Goal: Task Accomplishment & Management: Manage account settings

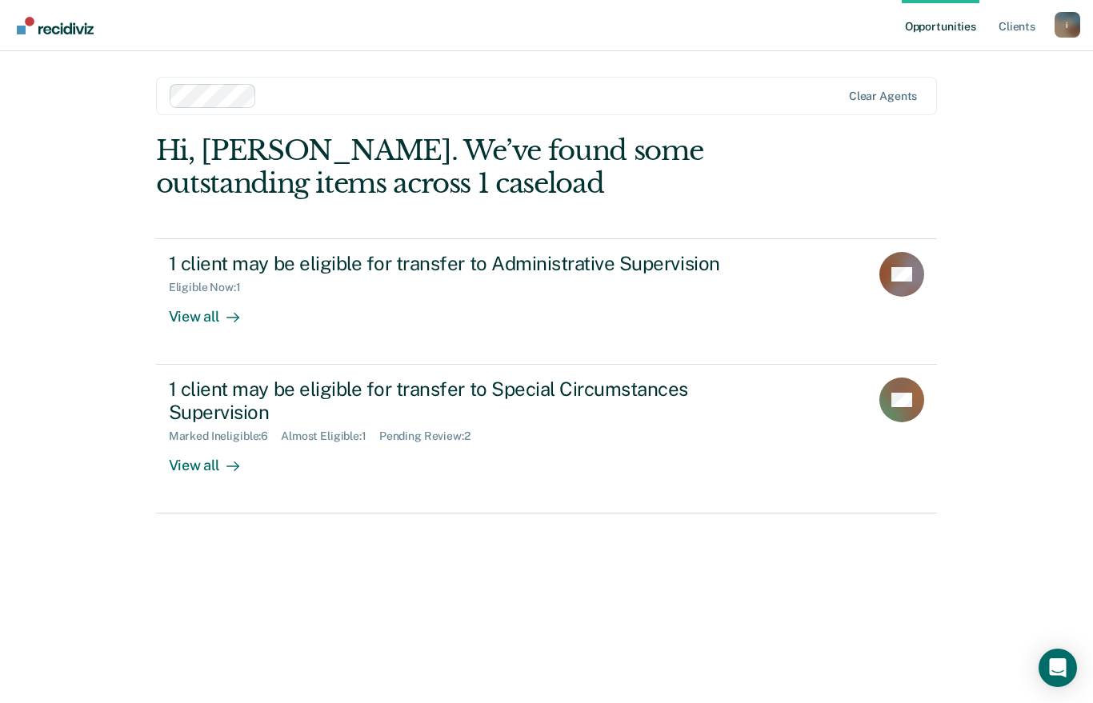
click at [205, 319] on div "View all" at bounding box center [214, 309] width 90 height 31
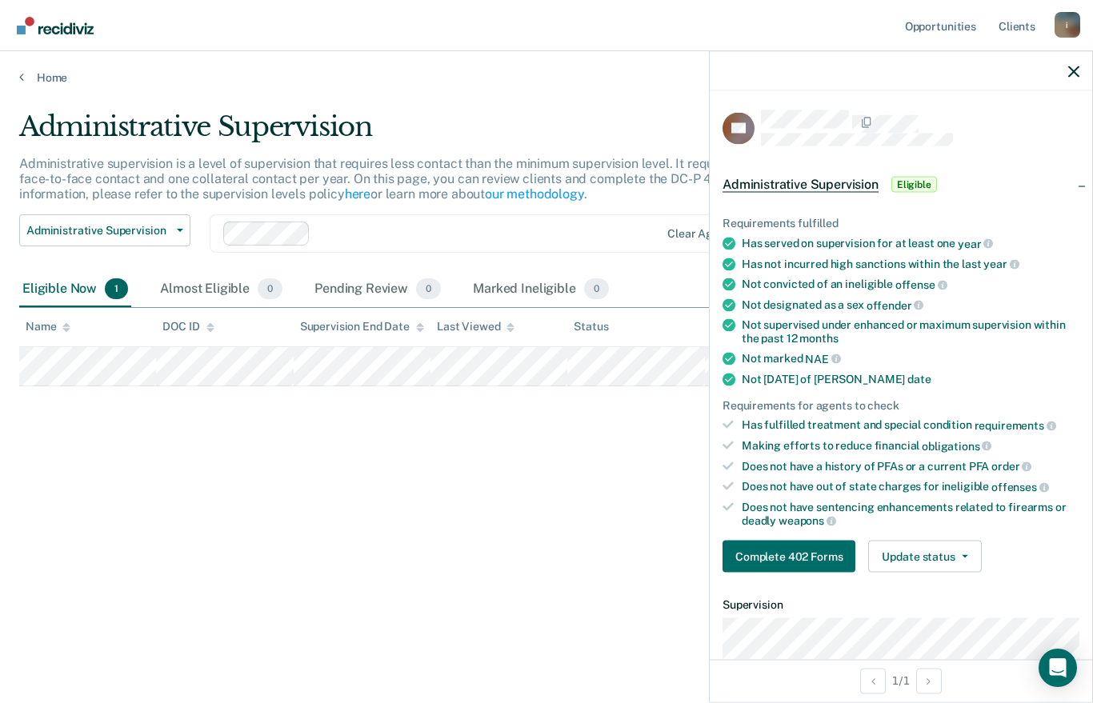
click at [1070, 61] on div at bounding box center [901, 71] width 382 height 40
click at [1070, 72] on icon "button" at bounding box center [1073, 71] width 11 height 11
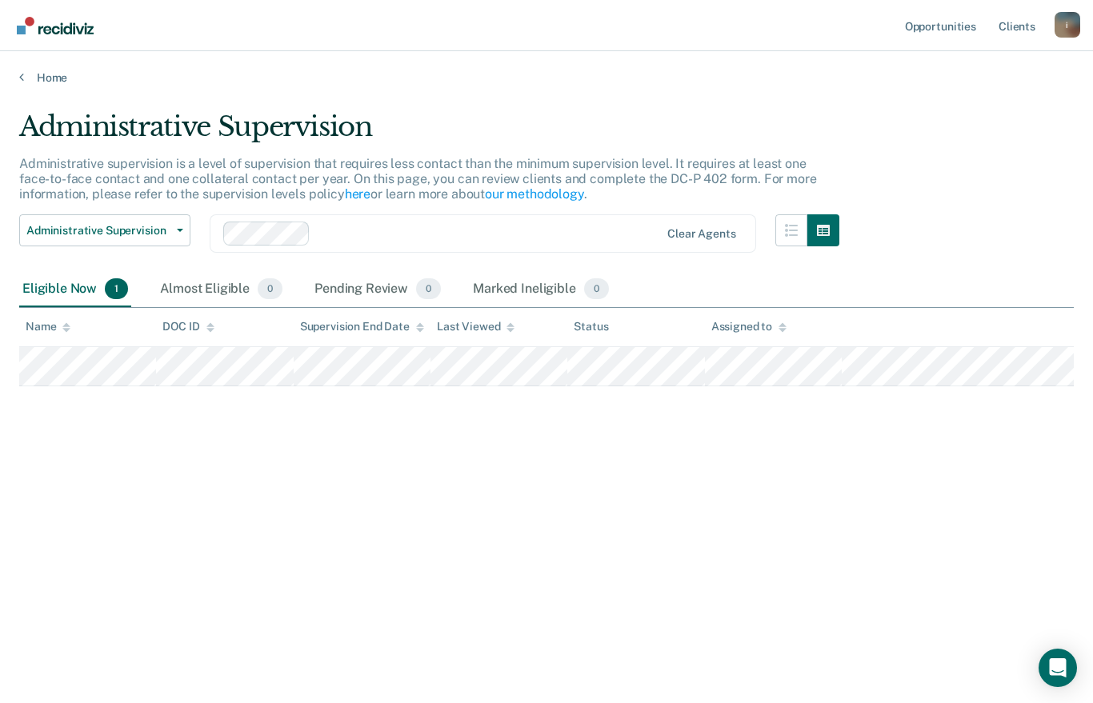
click at [47, 76] on link "Home" at bounding box center [546, 77] width 1054 height 14
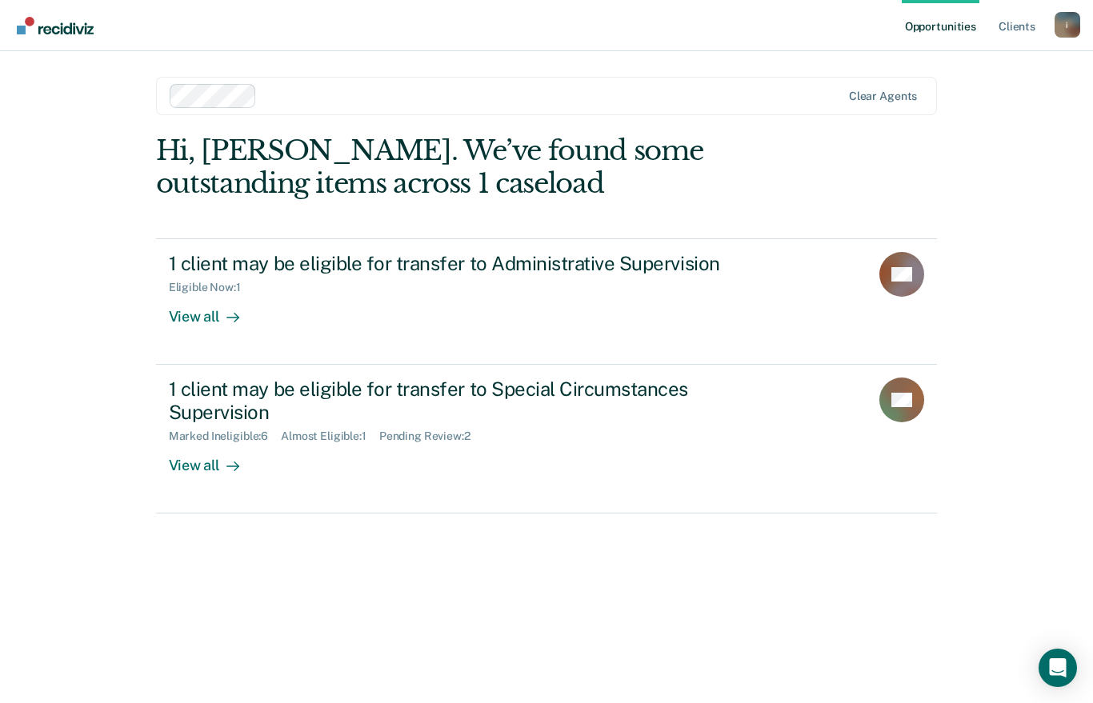
click at [237, 388] on div "1 client may be eligible for transfer to Special Circumstances Supervision" at bounding box center [450, 401] width 562 height 46
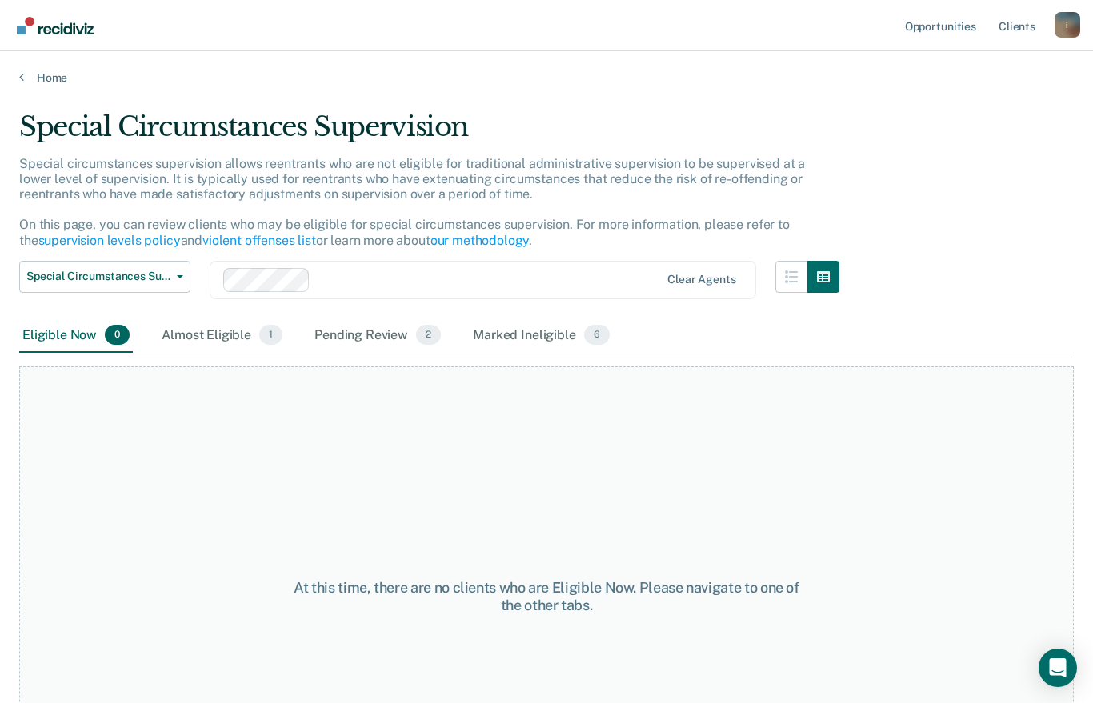
click at [232, 331] on div "Almost Eligible 1" at bounding box center [221, 335] width 127 height 35
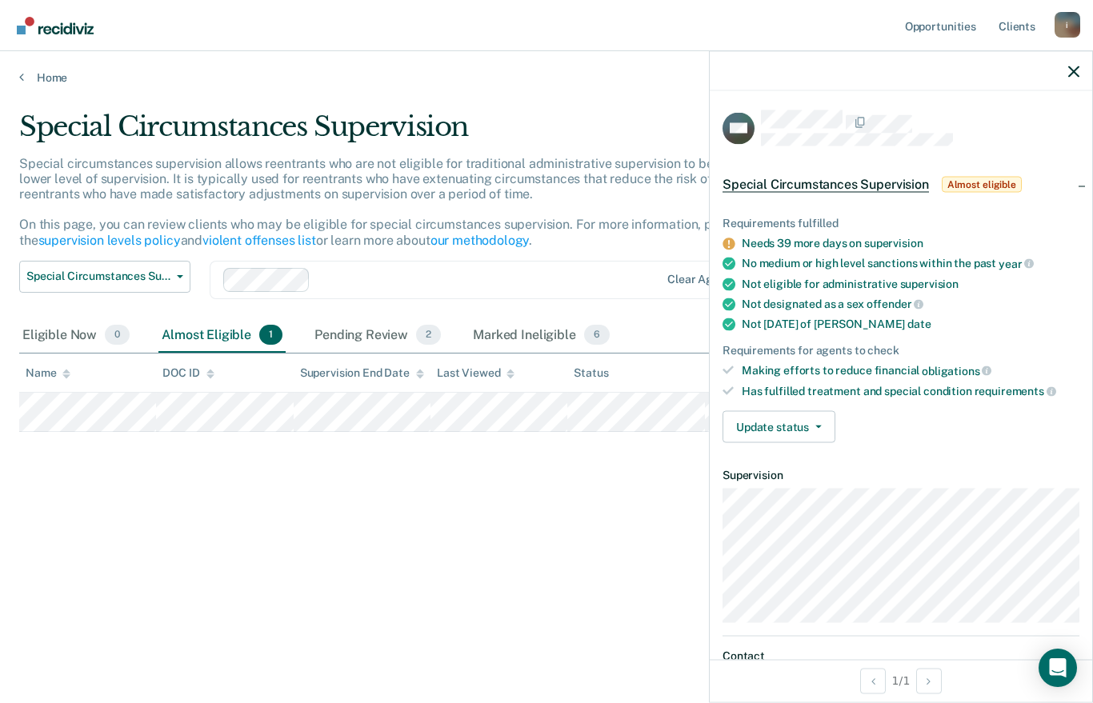
click at [367, 326] on div "Pending Review 2" at bounding box center [377, 335] width 133 height 35
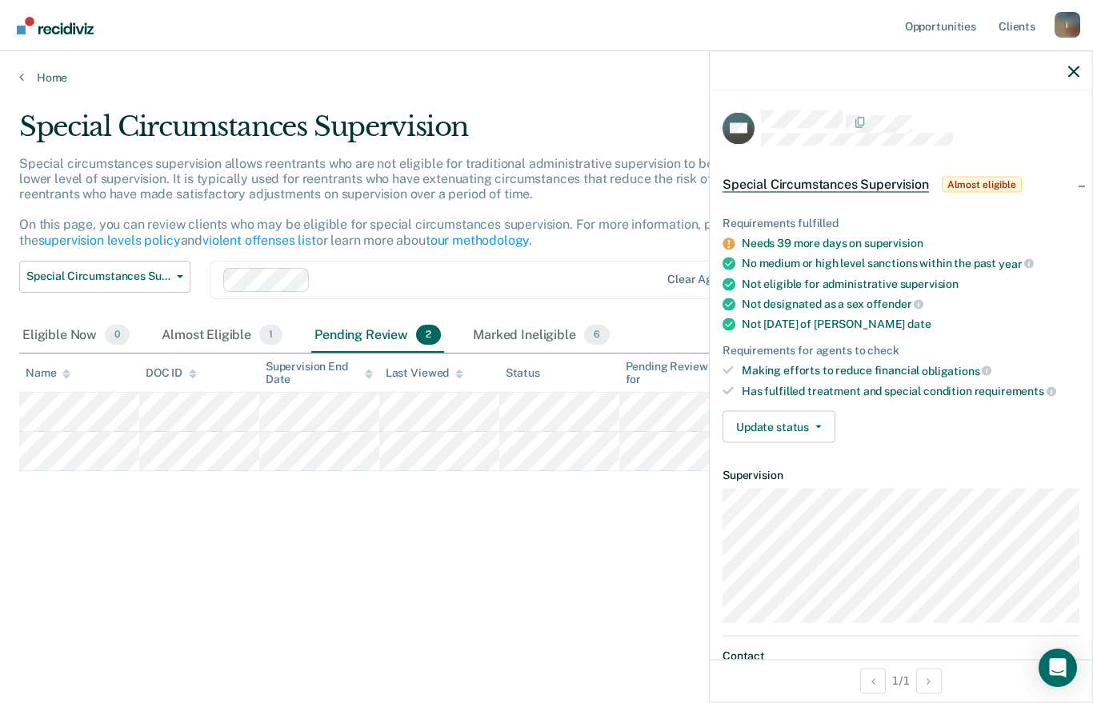
click at [234, 326] on div "Almost Eligible 1" at bounding box center [221, 335] width 127 height 35
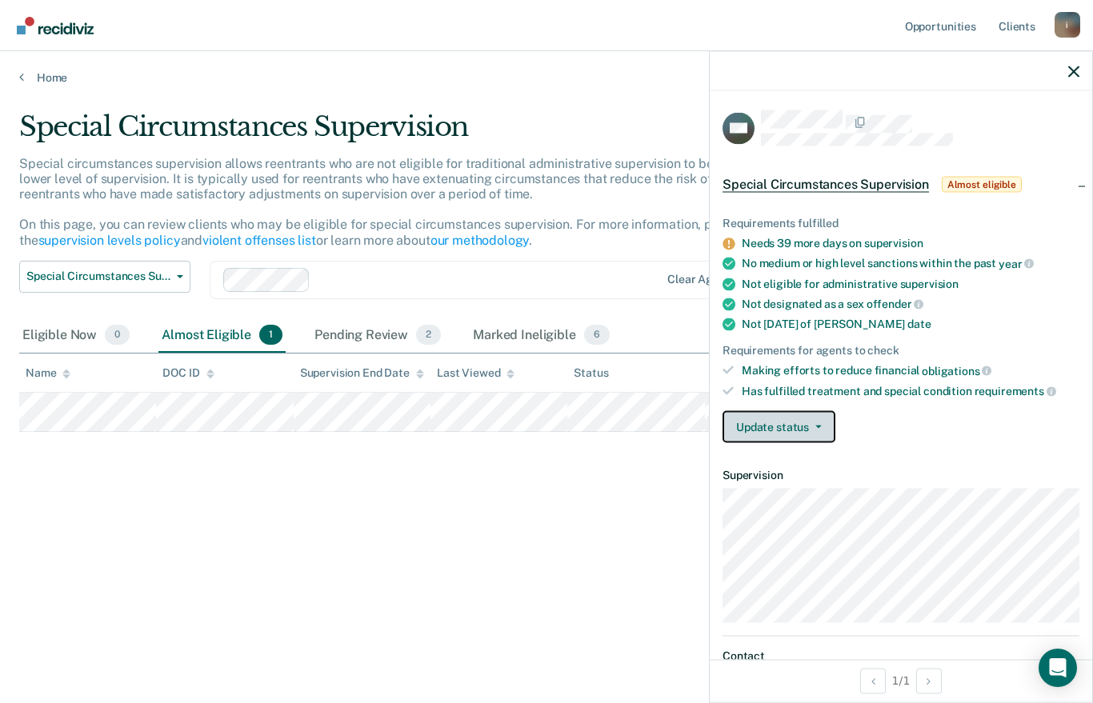
click at [789, 426] on button "Update status" at bounding box center [778, 427] width 113 height 32
